Goal: Feedback & Contribution: Contribute content

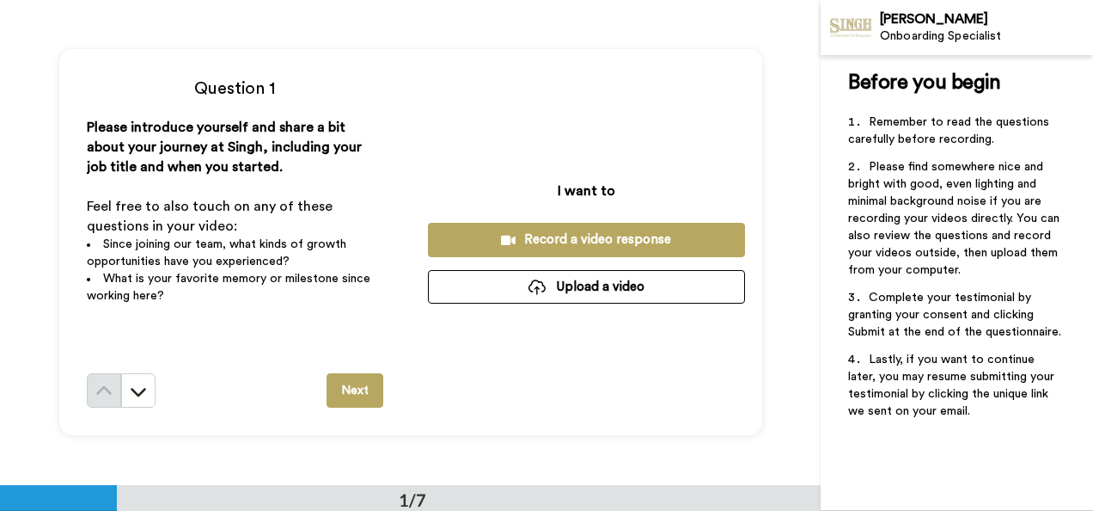
click at [535, 233] on div "Record a video response" at bounding box center [587, 239] width 290 height 18
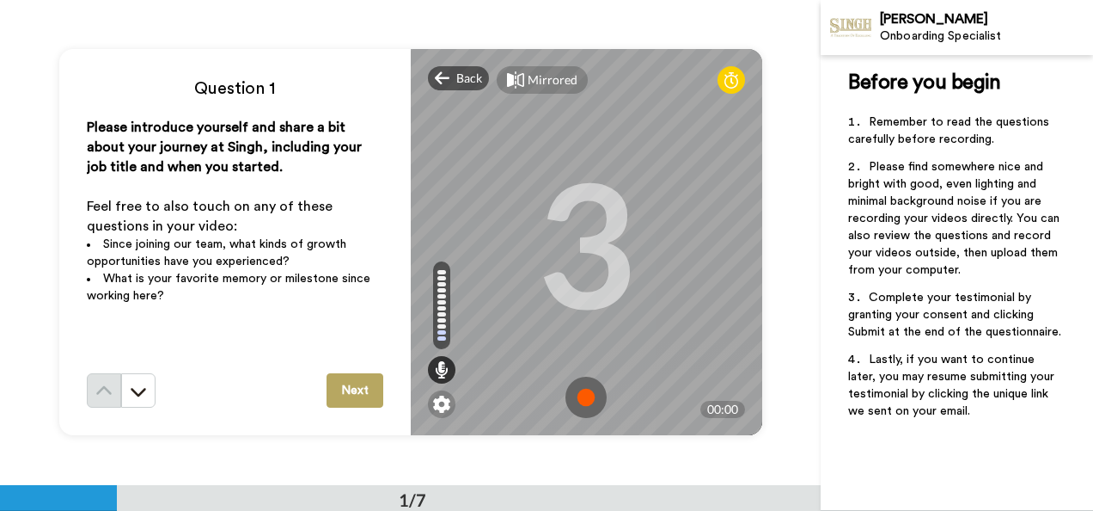
click at [536, 233] on div "3" at bounding box center [586, 242] width 100 height 129
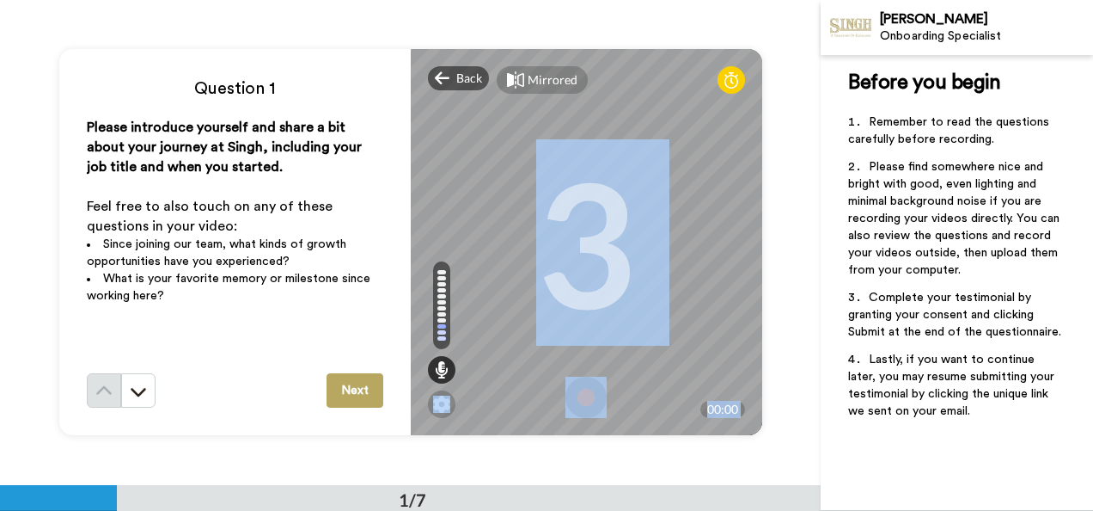
drag, startPoint x: 535, startPoint y: 233, endPoint x: 578, endPoint y: 399, distance: 171.3
click at [578, 399] on div "Mirrored Redo 3 00:00" at bounding box center [587, 242] width 352 height 386
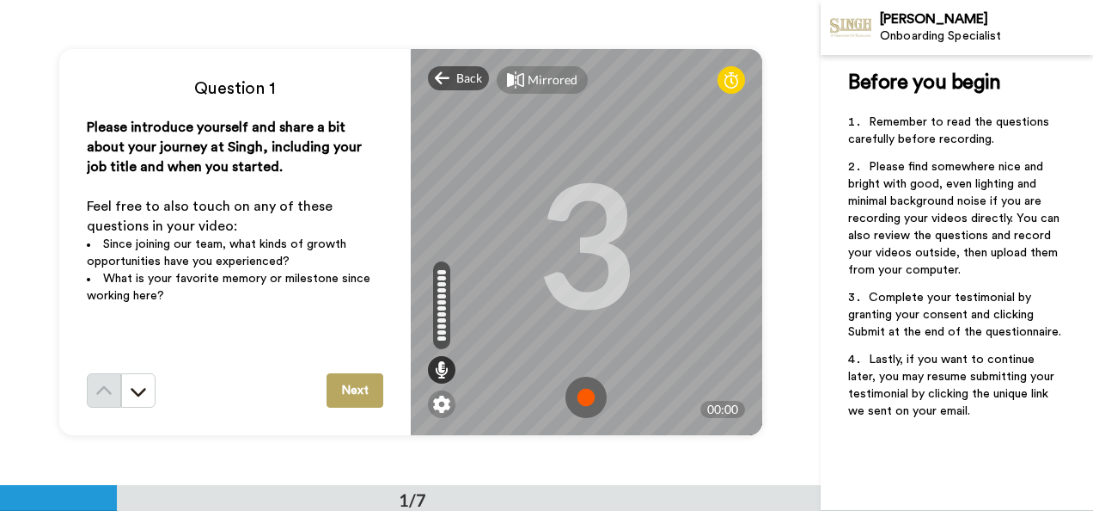
click at [312, 419] on div "Question 1 Please introduce yourself and share a bit about your journey at Sing…" at bounding box center [235, 242] width 352 height 386
click at [578, 387] on img at bounding box center [586, 396] width 41 height 41
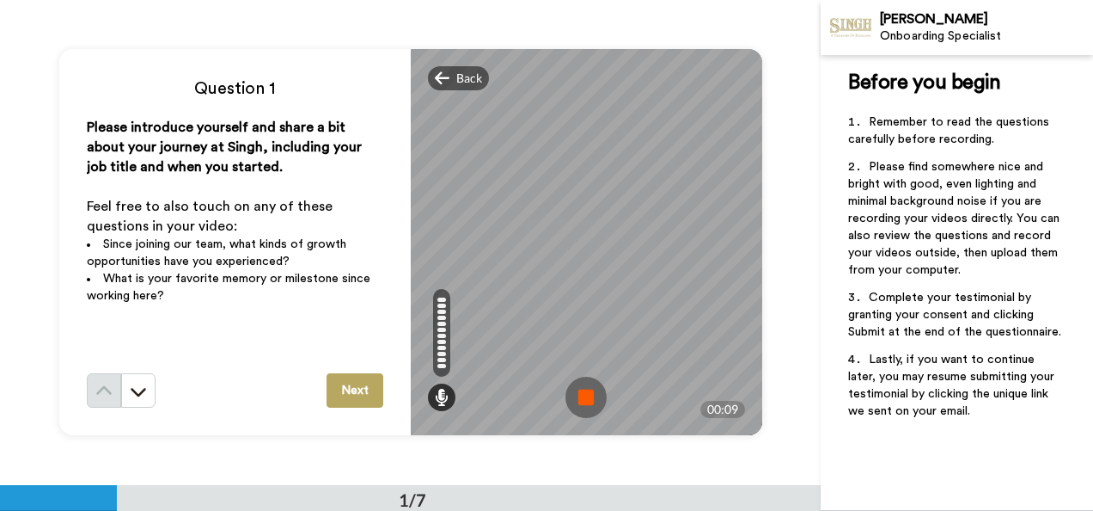
click at [584, 394] on img at bounding box center [586, 396] width 41 height 41
click at [584, 394] on video at bounding box center [585, 242] width 773 height 387
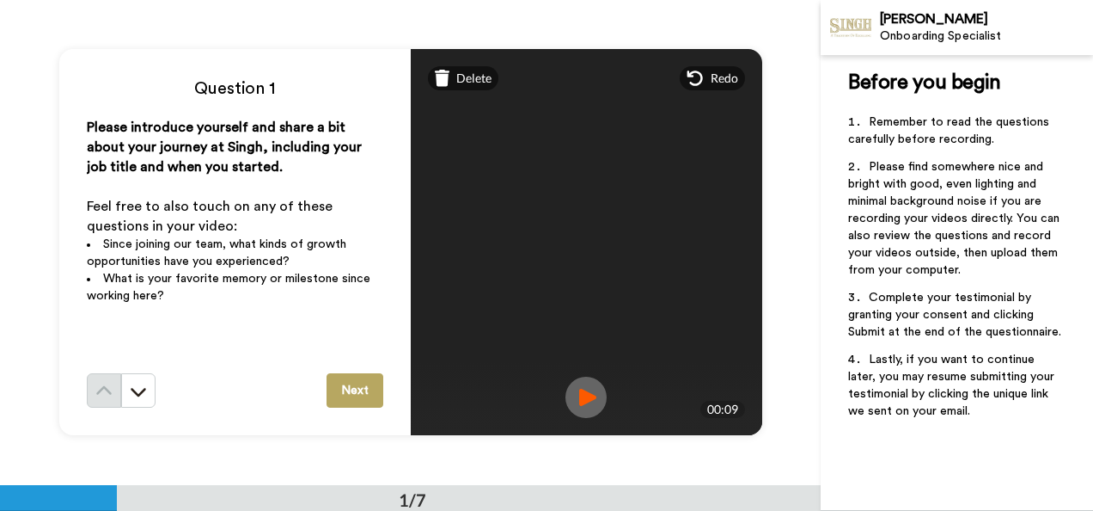
click at [358, 393] on button "Next" at bounding box center [355, 390] width 57 height 34
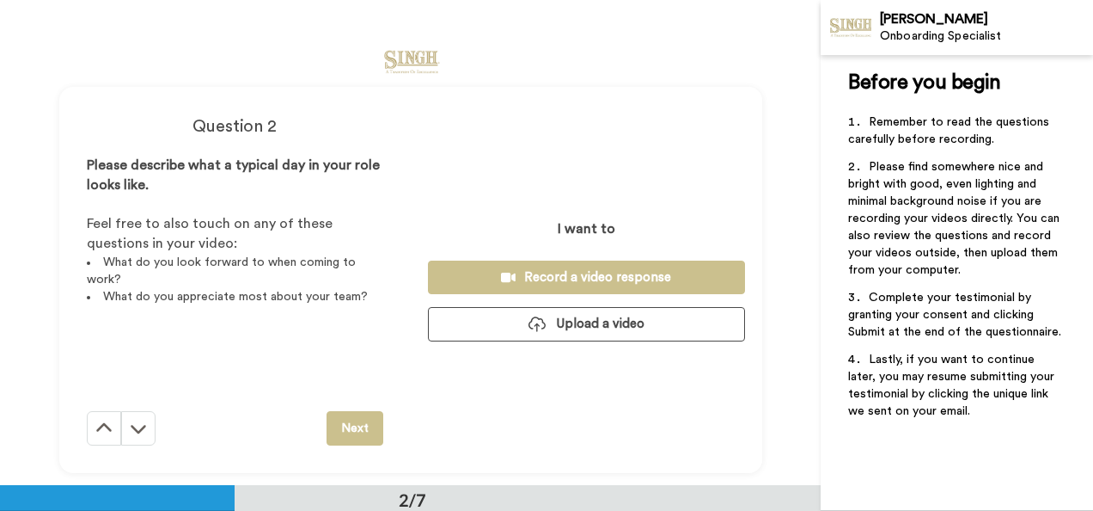
scroll to position [485, 0]
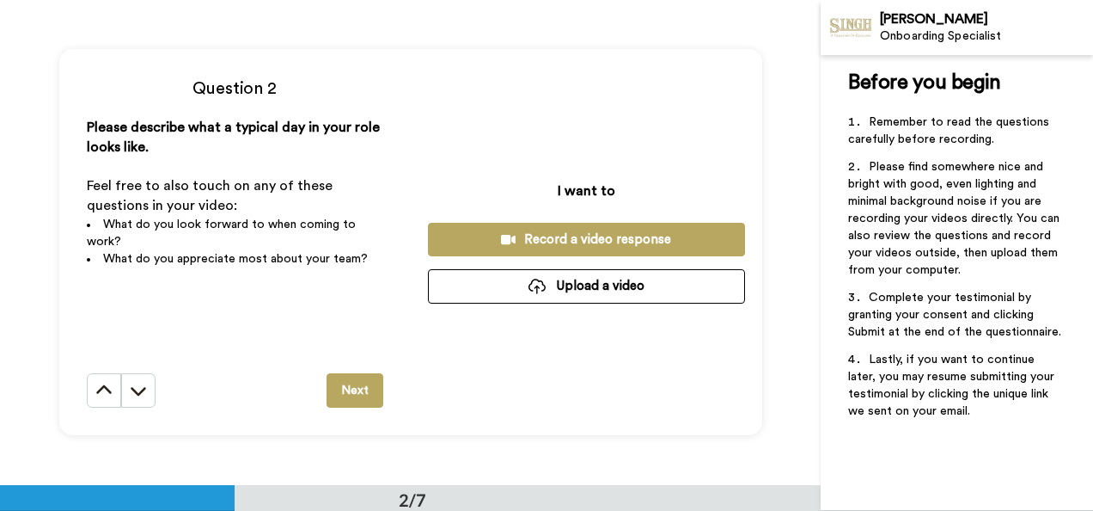
click at [541, 238] on div "Record a video response" at bounding box center [587, 239] width 290 height 18
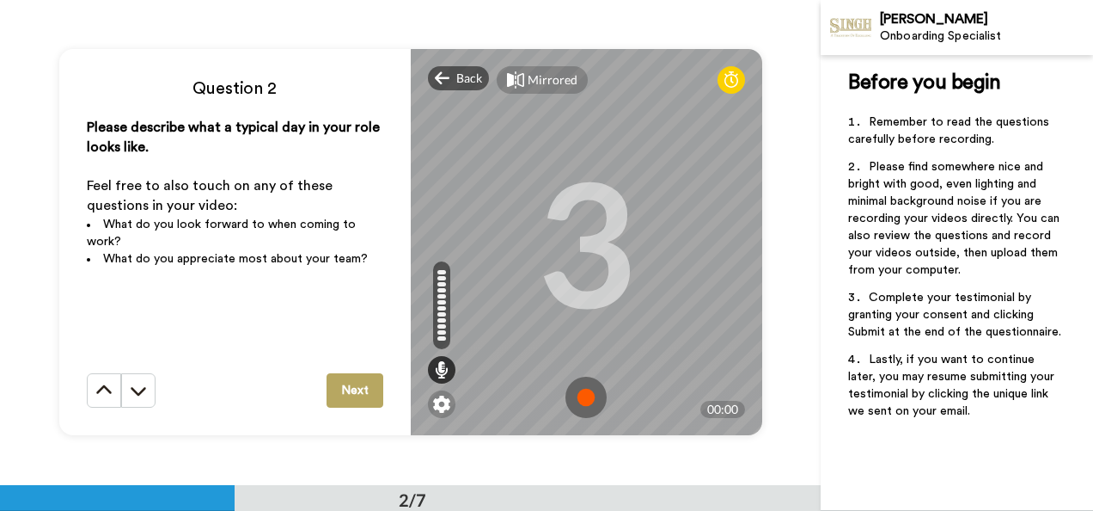
click at [581, 397] on img at bounding box center [586, 396] width 41 height 41
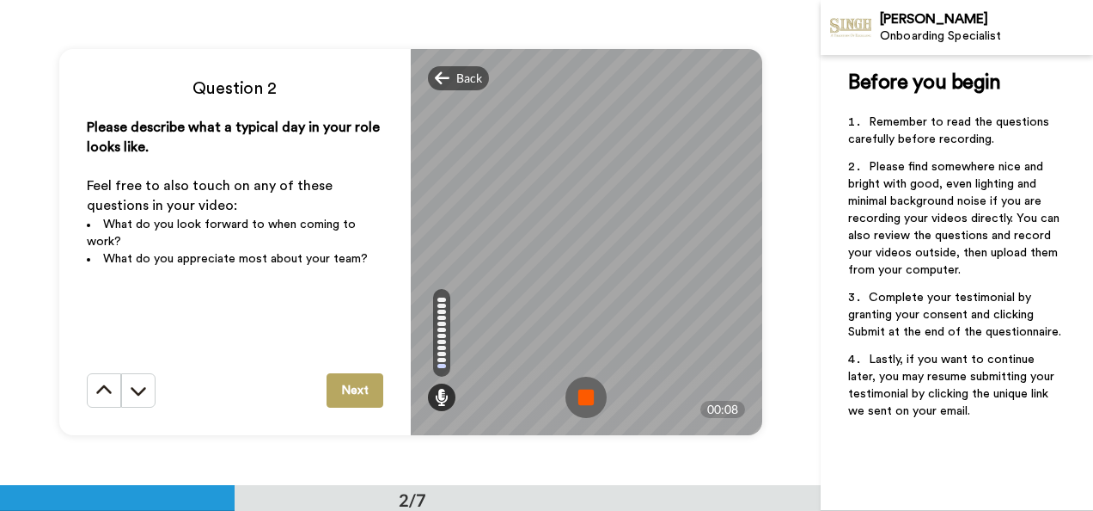
click at [576, 392] on img at bounding box center [586, 396] width 41 height 41
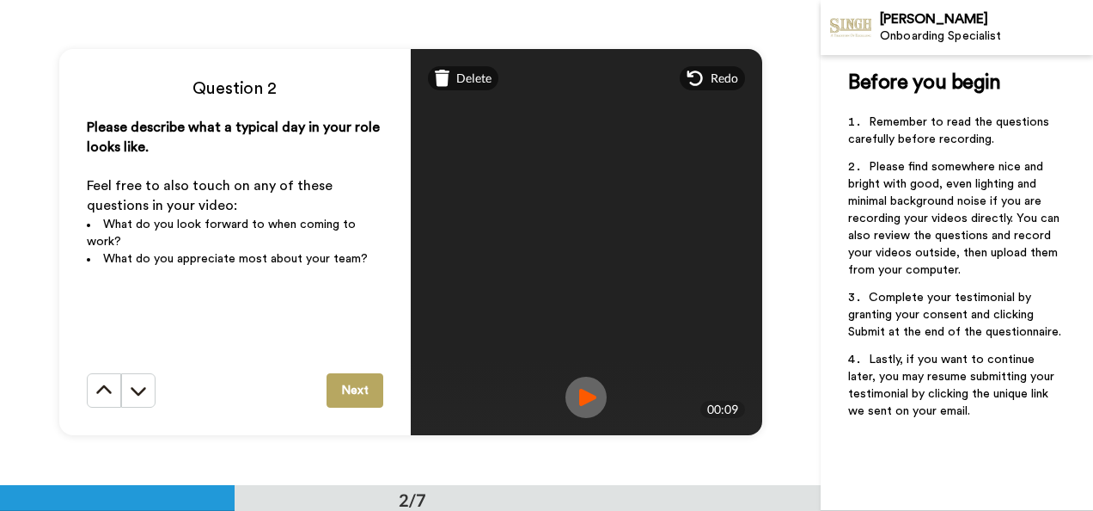
click at [339, 385] on button "Next" at bounding box center [355, 390] width 57 height 34
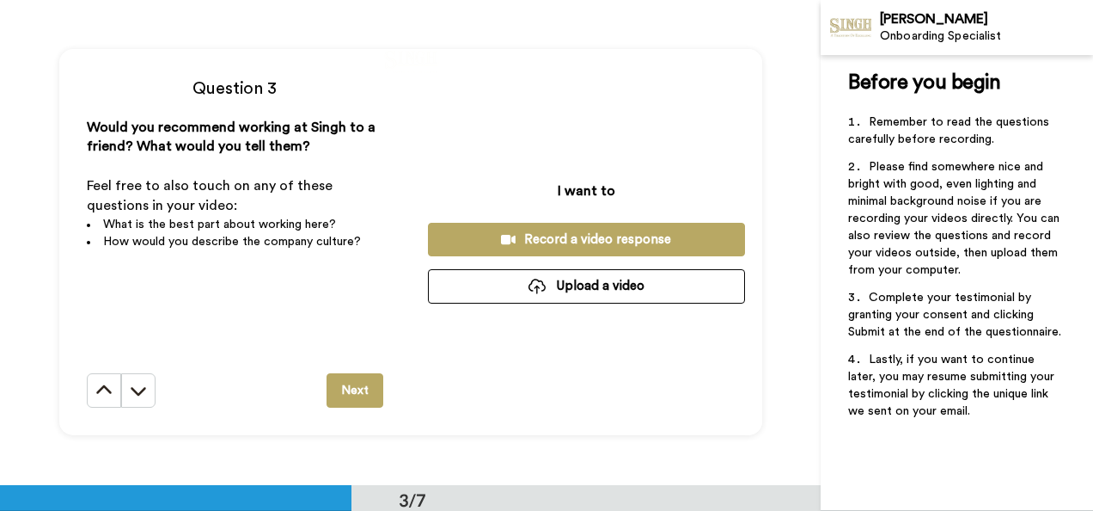
scroll to position [969, 0]
click at [559, 240] on div "Record a video response" at bounding box center [587, 239] width 290 height 18
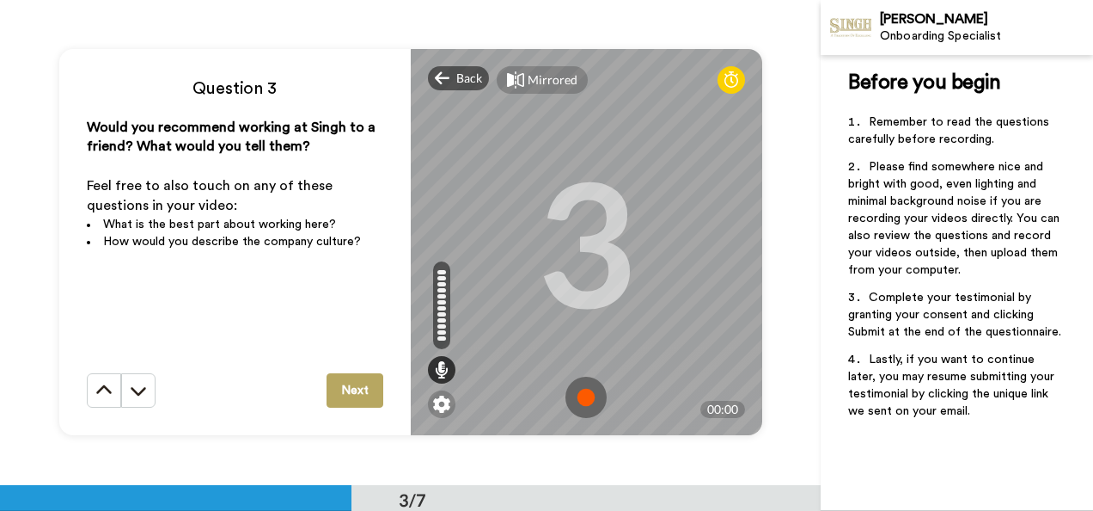
click at [577, 400] on img at bounding box center [586, 396] width 41 height 41
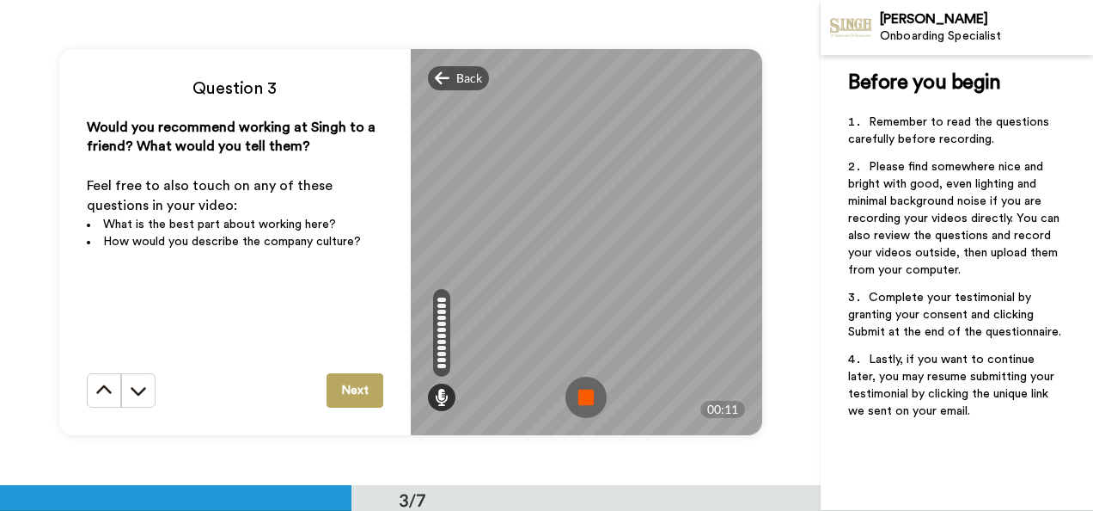
click at [589, 399] on img at bounding box center [586, 396] width 41 height 41
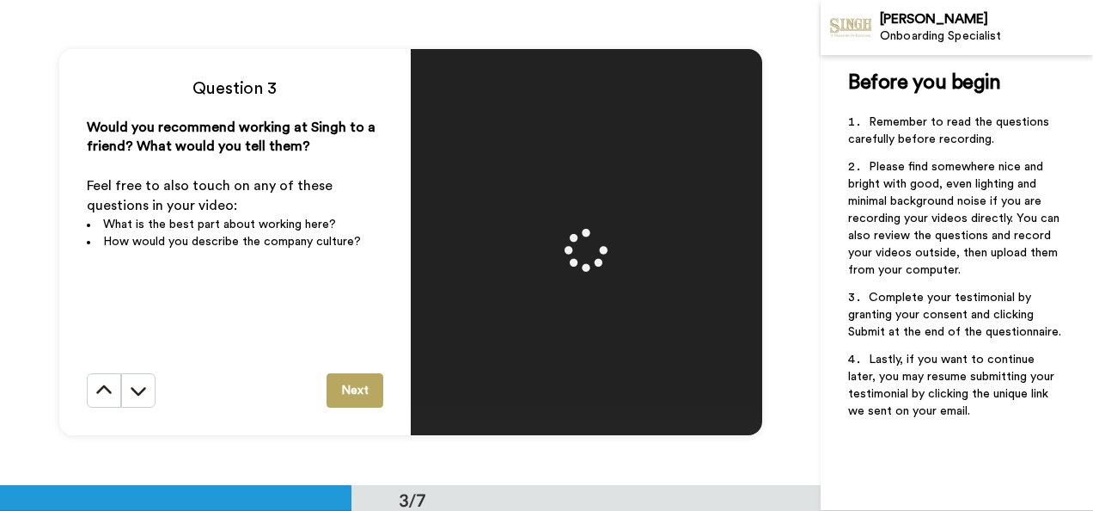
click at [589, 399] on div at bounding box center [587, 242] width 352 height 386
click at [354, 392] on button "Next" at bounding box center [355, 390] width 57 height 34
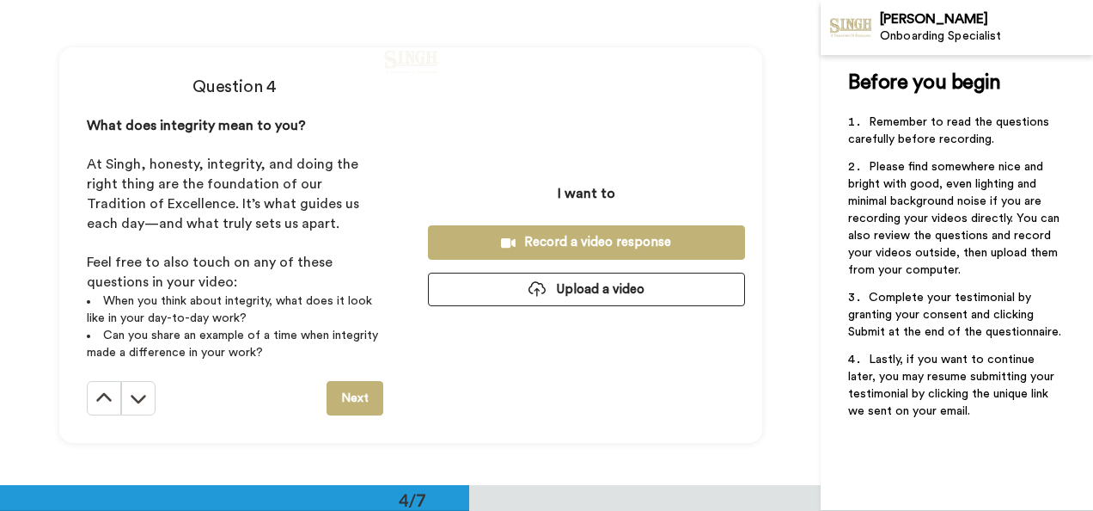
scroll to position [1453, 0]
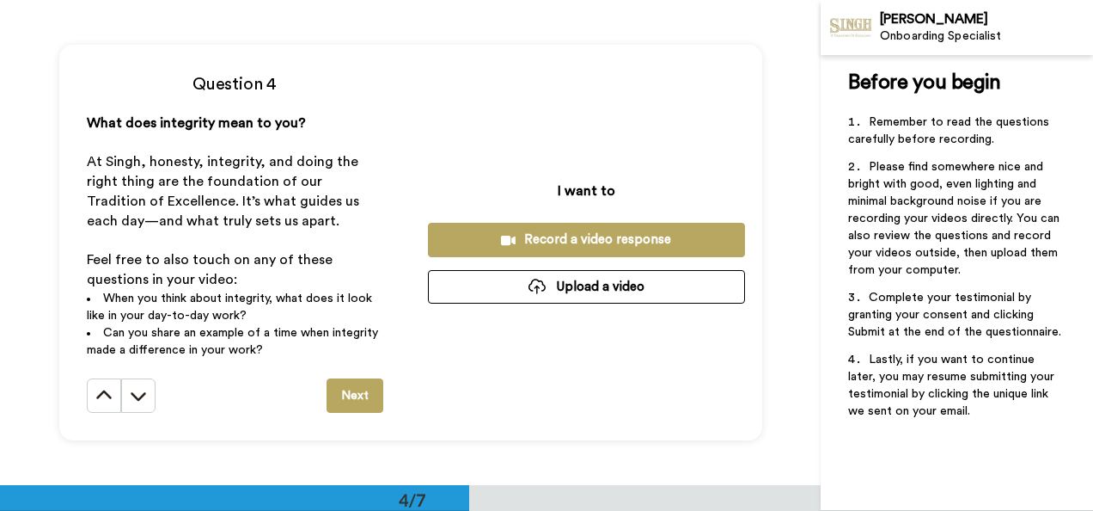
click at [535, 242] on div "Record a video response" at bounding box center [587, 239] width 290 height 18
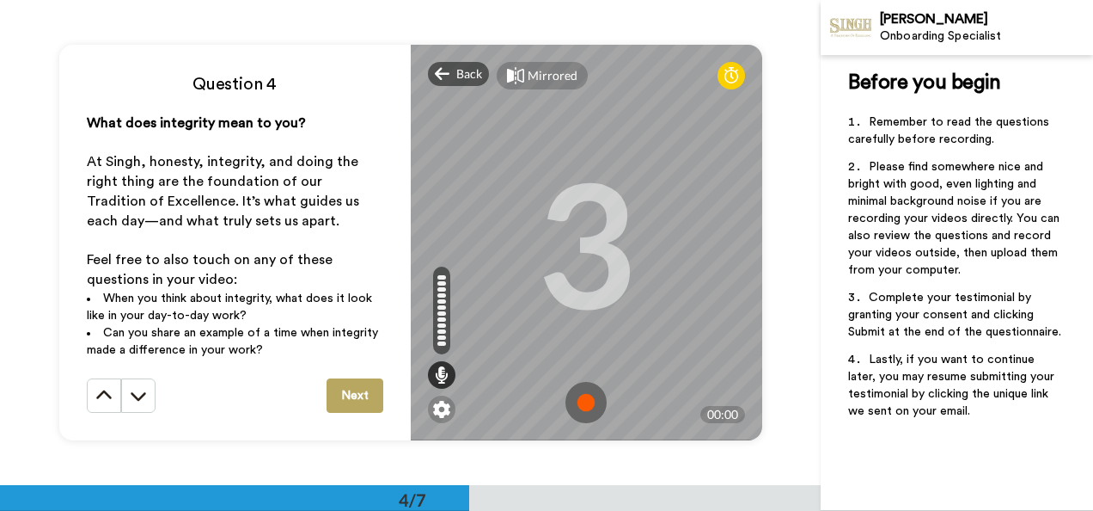
click at [584, 396] on img at bounding box center [586, 402] width 41 height 41
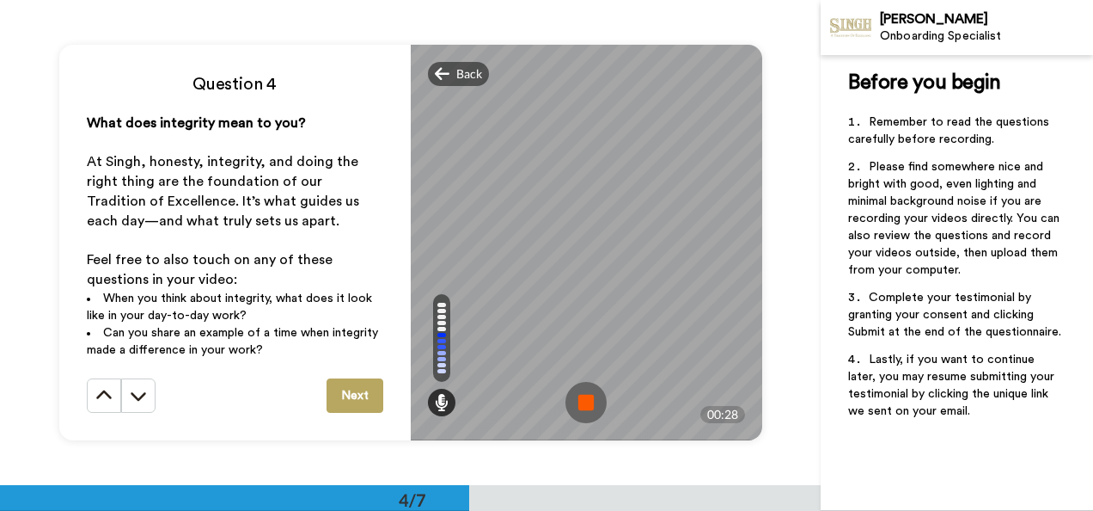
click at [581, 397] on img at bounding box center [586, 402] width 41 height 41
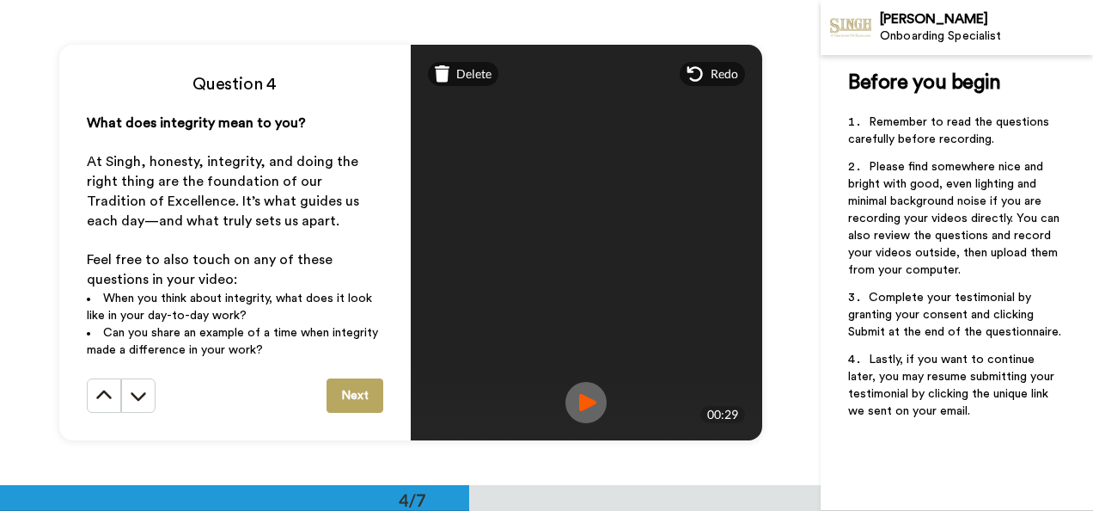
click at [335, 406] on button "Next" at bounding box center [355, 395] width 57 height 34
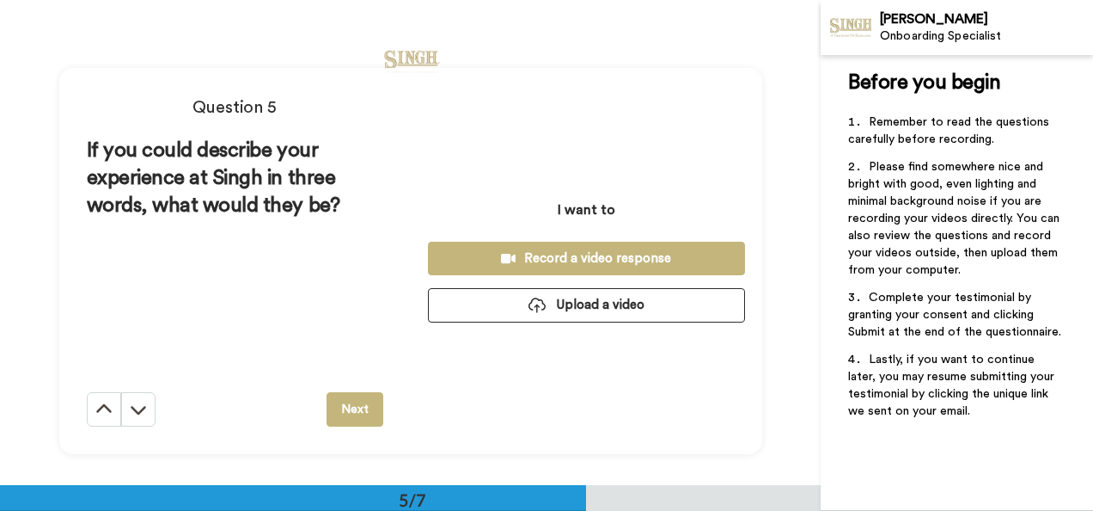
scroll to position [1938, 0]
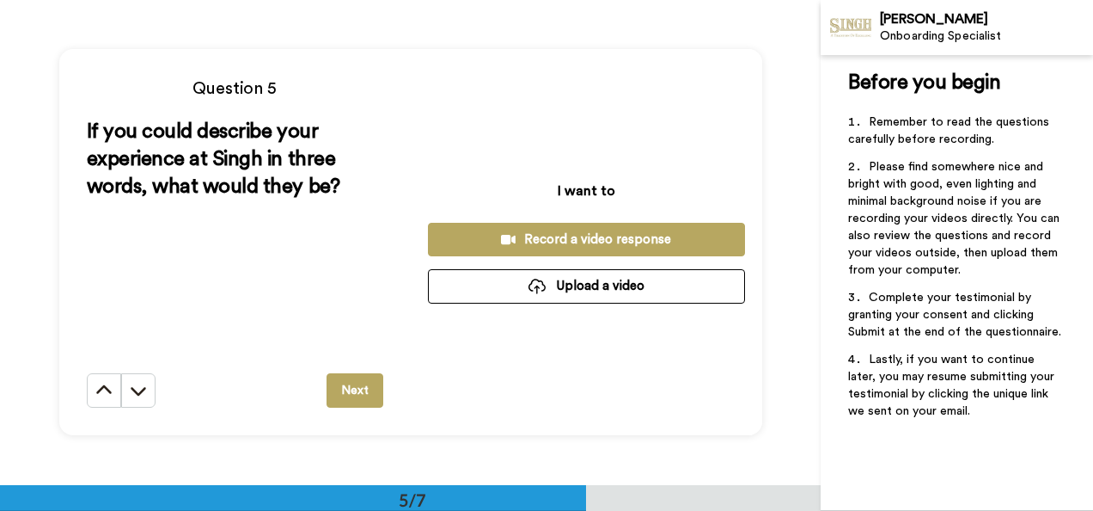
click at [560, 234] on div "Record a video response" at bounding box center [587, 239] width 290 height 18
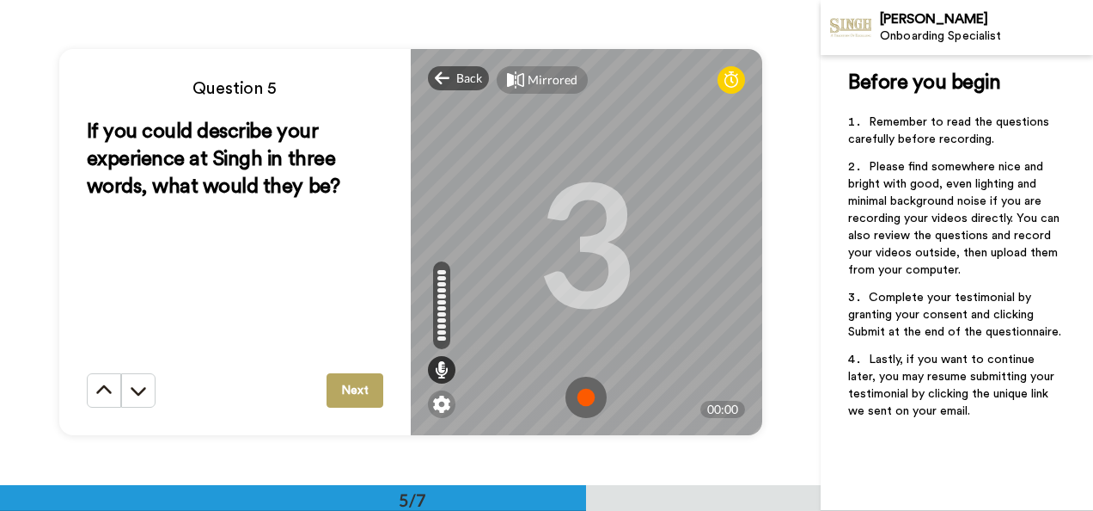
click at [574, 400] on img at bounding box center [586, 396] width 41 height 41
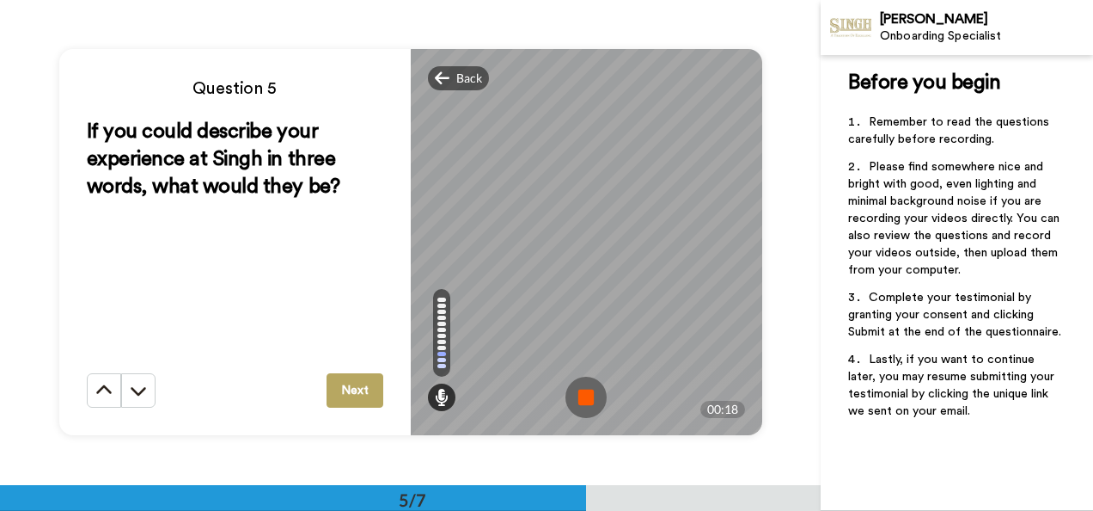
click at [574, 400] on img at bounding box center [586, 396] width 41 height 41
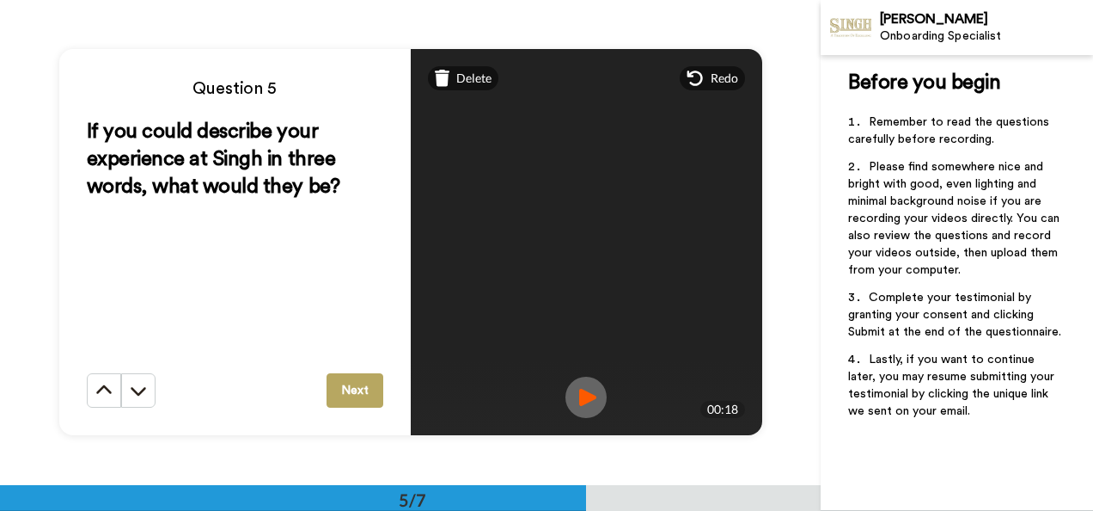
click at [365, 366] on div "If you could describe your experience at Singh in three words, what would they …" at bounding box center [235, 245] width 297 height 255
click at [359, 380] on button "Next" at bounding box center [355, 390] width 57 height 34
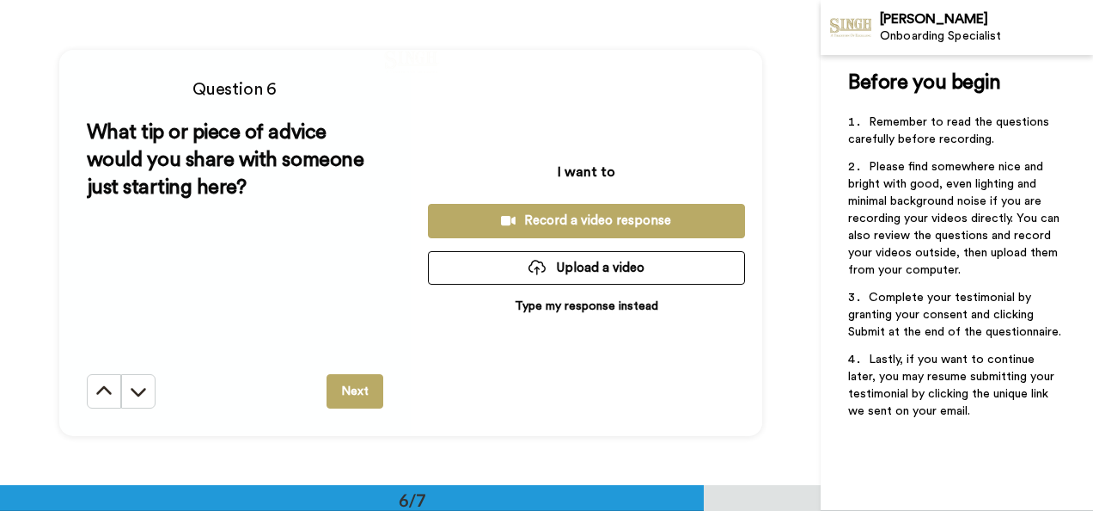
scroll to position [2423, 0]
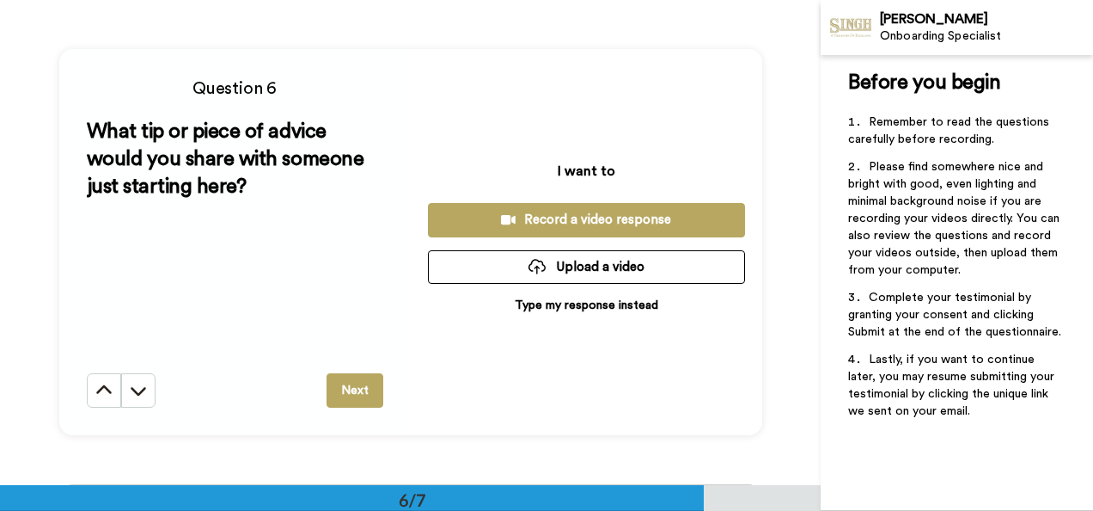
click at [565, 225] on div "Record a video response" at bounding box center [587, 220] width 290 height 18
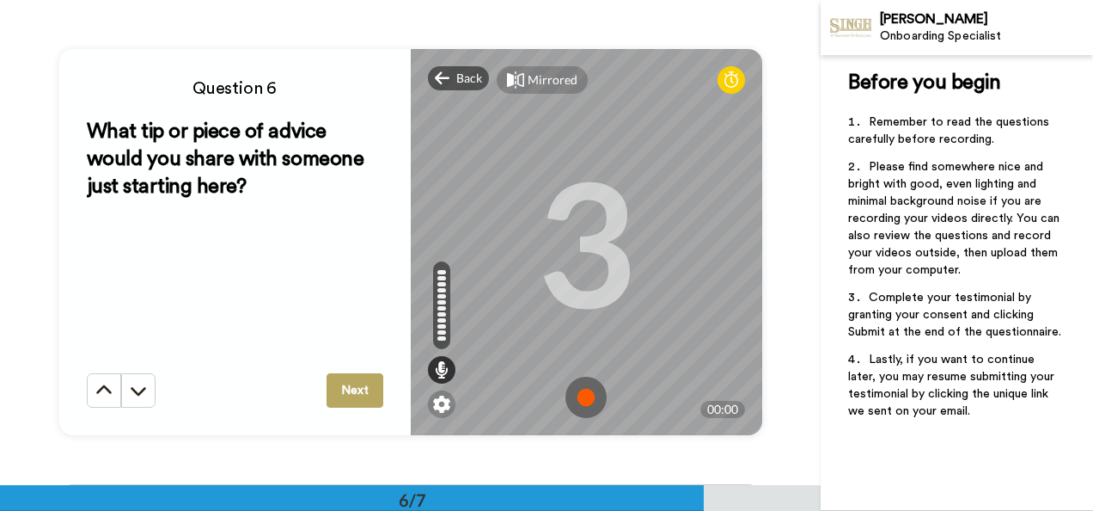
click at [587, 397] on img at bounding box center [586, 396] width 41 height 41
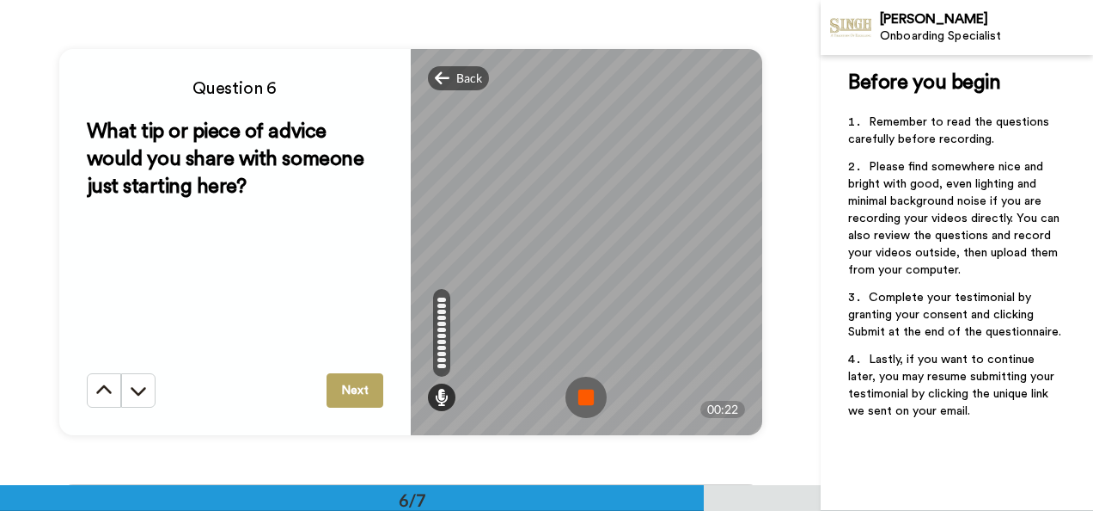
click at [587, 397] on img at bounding box center [586, 396] width 41 height 41
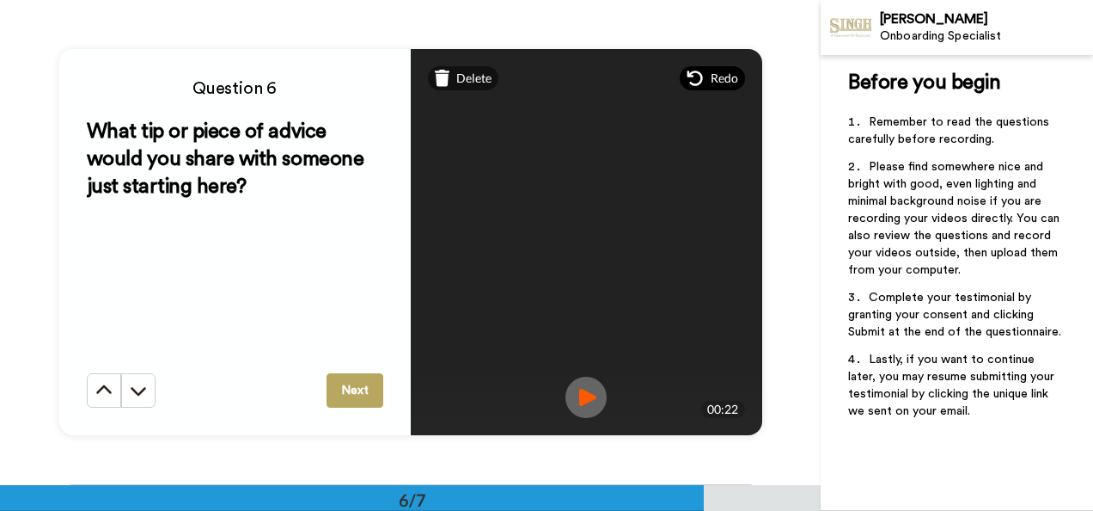
click at [711, 70] on span "Redo" at bounding box center [725, 78] width 28 height 17
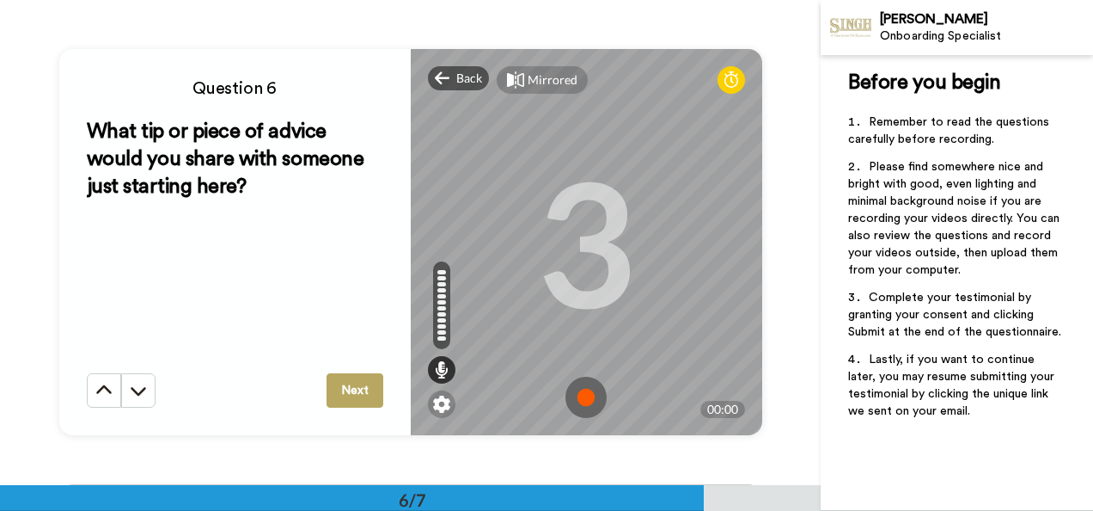
click at [579, 396] on img at bounding box center [586, 396] width 41 height 41
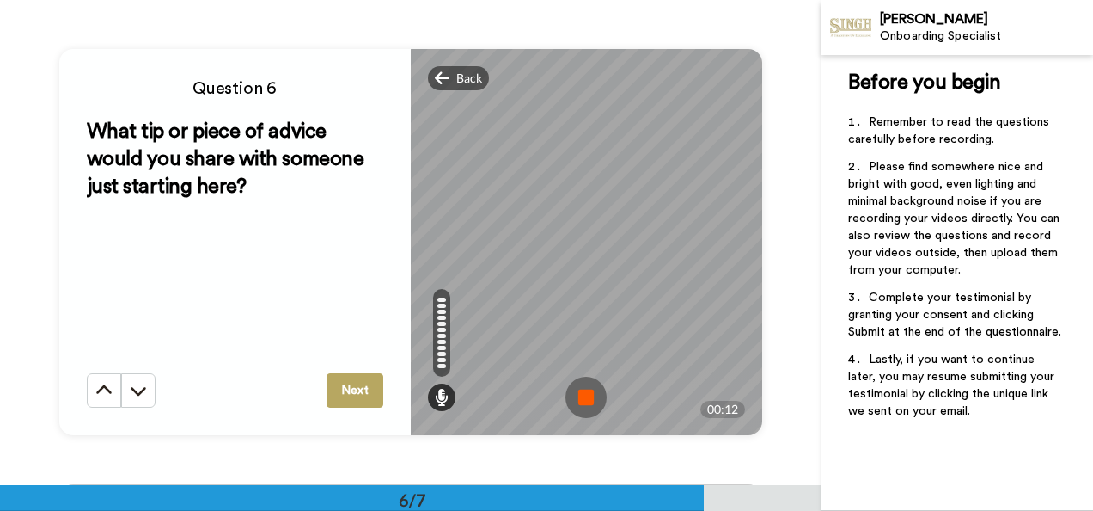
click at [579, 396] on img at bounding box center [586, 396] width 41 height 41
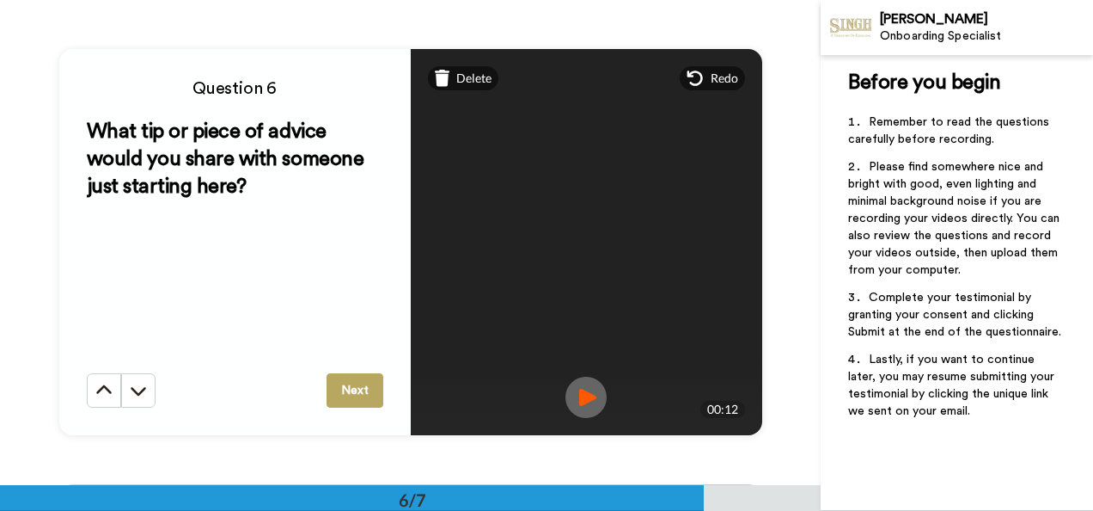
click at [354, 378] on button "Next" at bounding box center [355, 390] width 57 height 34
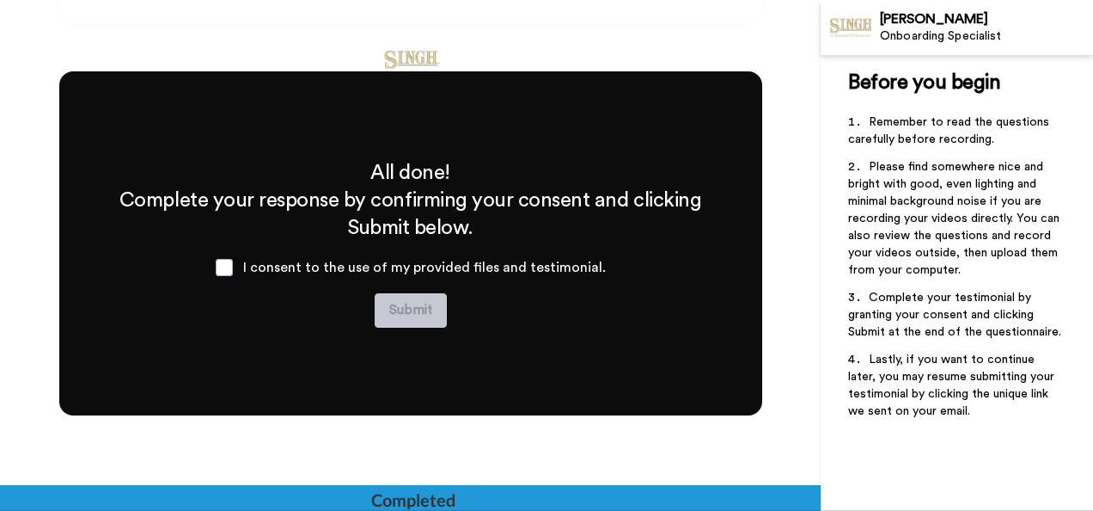
scroll to position [2836, 0]
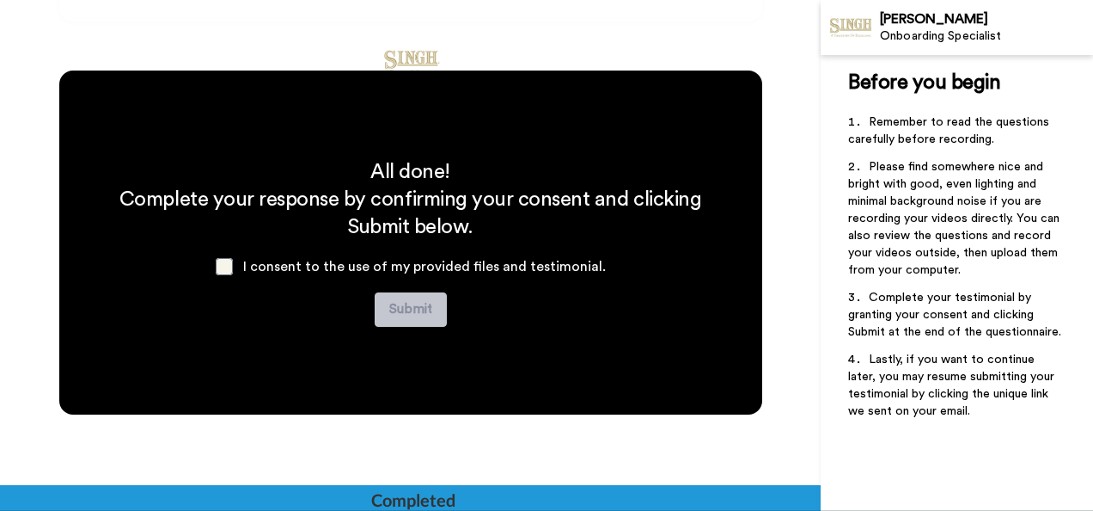
click at [225, 272] on span at bounding box center [224, 266] width 17 height 17
click at [398, 311] on button "Submit" at bounding box center [411, 309] width 72 height 34
